Goal: Task Accomplishment & Management: Use online tool/utility

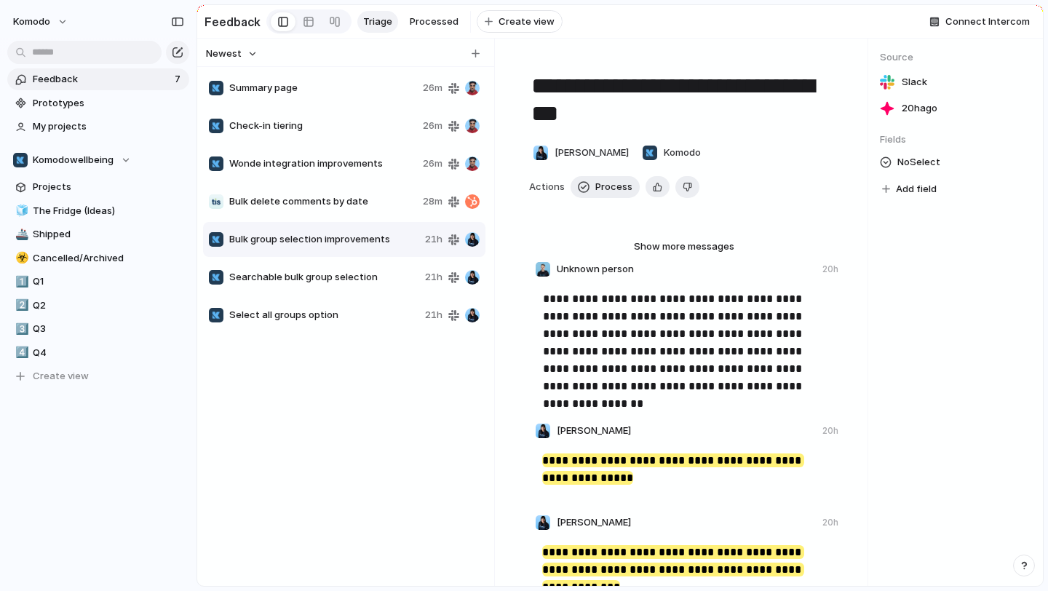
click at [335, 81] on span "Summary page" at bounding box center [323, 88] width 188 height 15
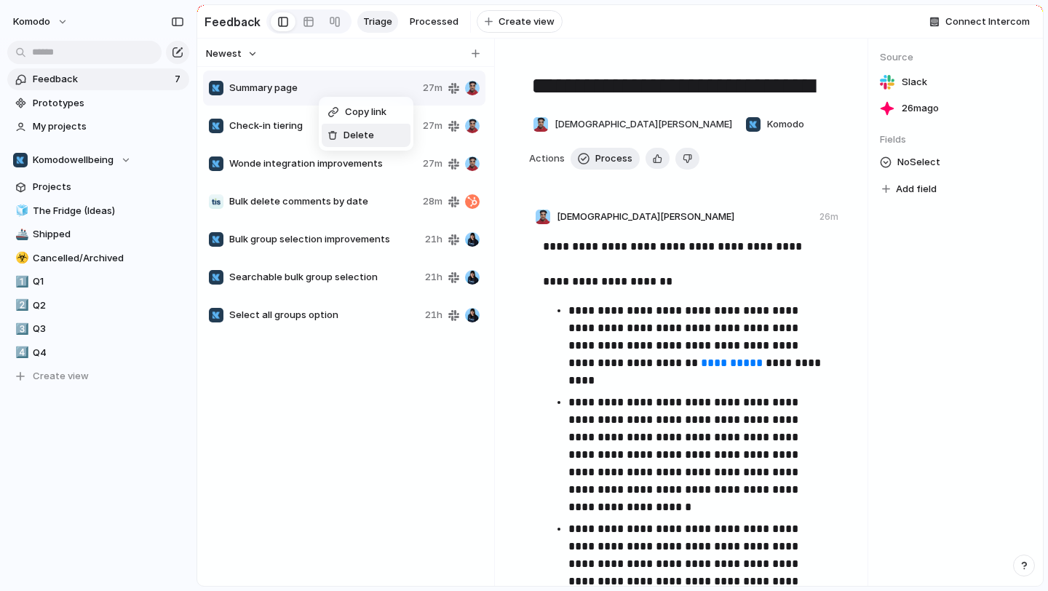
click at [362, 131] on span "Delete" at bounding box center [359, 135] width 31 height 15
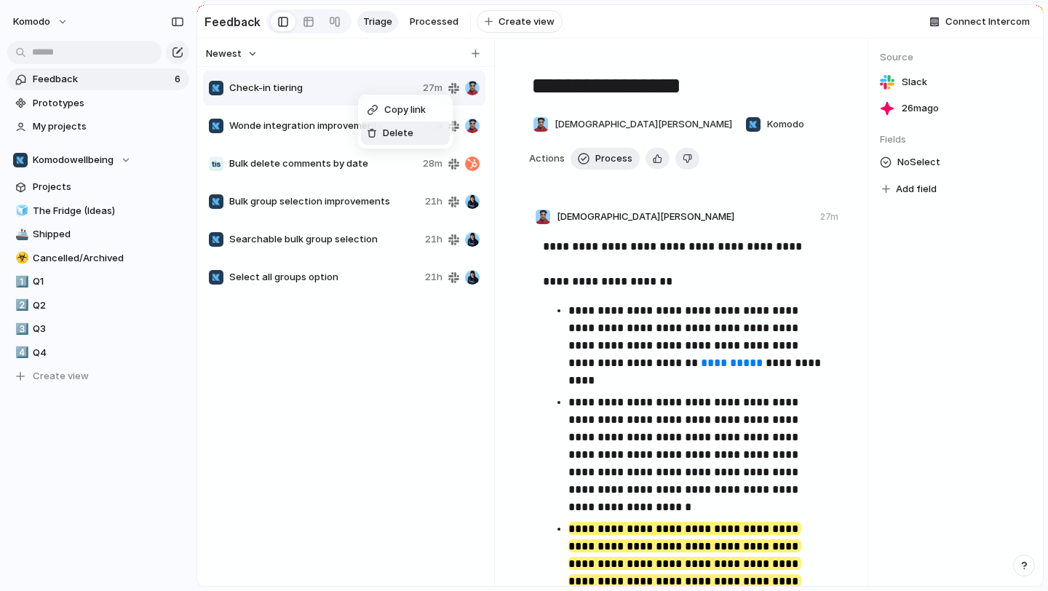
click at [389, 127] on span "Delete" at bounding box center [398, 133] width 31 height 15
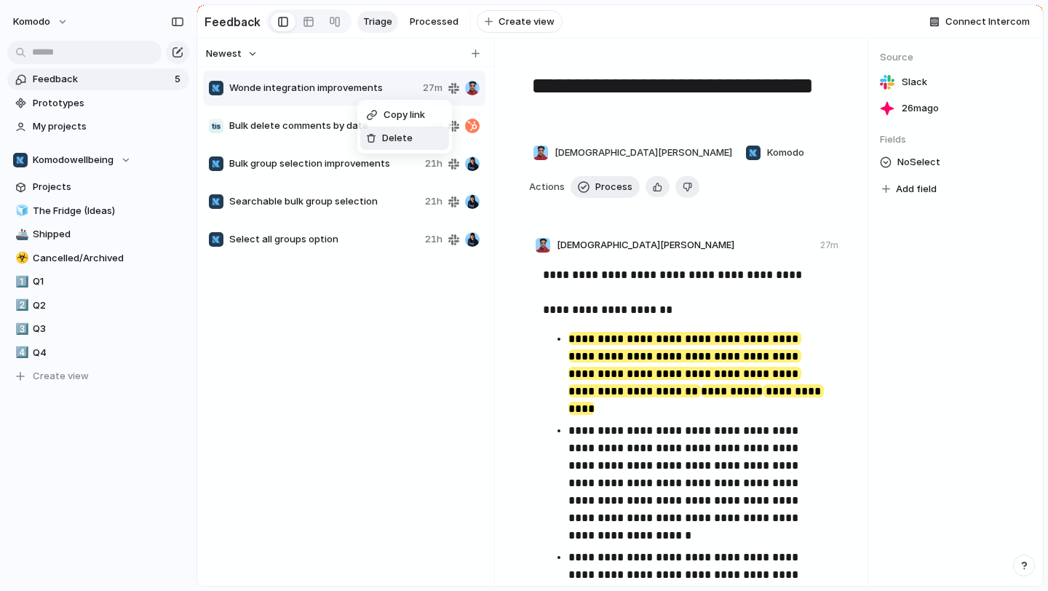
click at [390, 139] on span "Delete" at bounding box center [397, 138] width 31 height 15
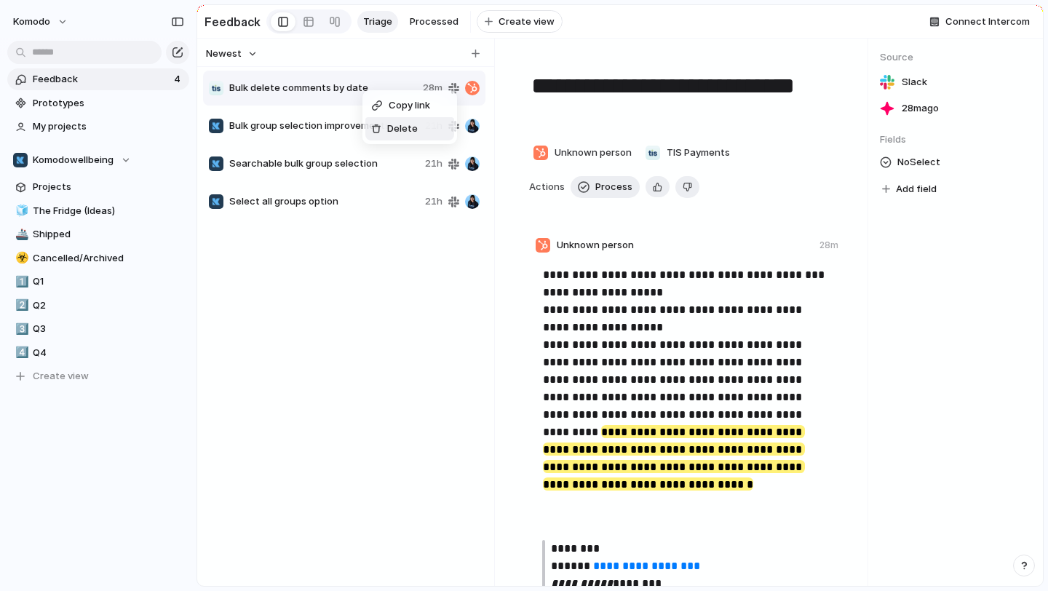
click at [381, 127] on div "Delete" at bounding box center [394, 129] width 47 height 15
